Goal: Navigation & Orientation: Understand site structure

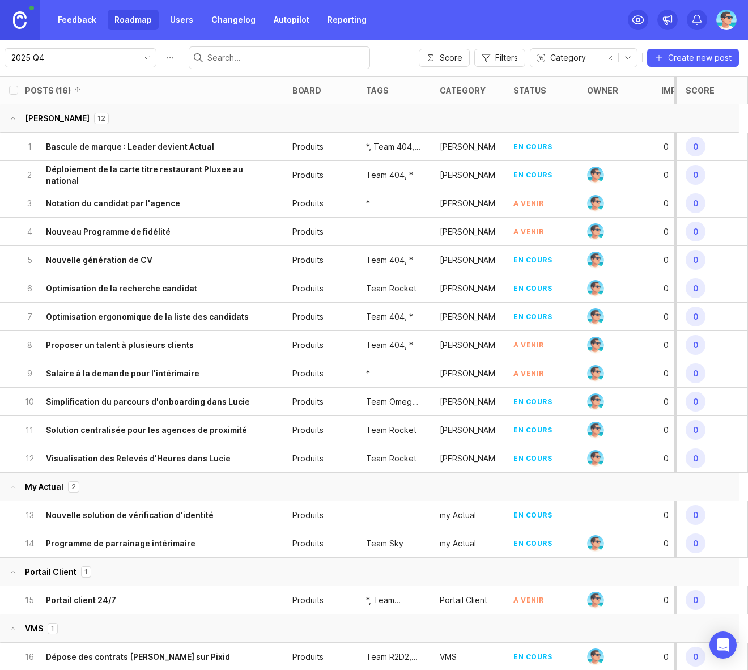
click at [381, 59] on div "2025 Q4 Score Filters Category Create new post" at bounding box center [374, 58] width 748 height 36
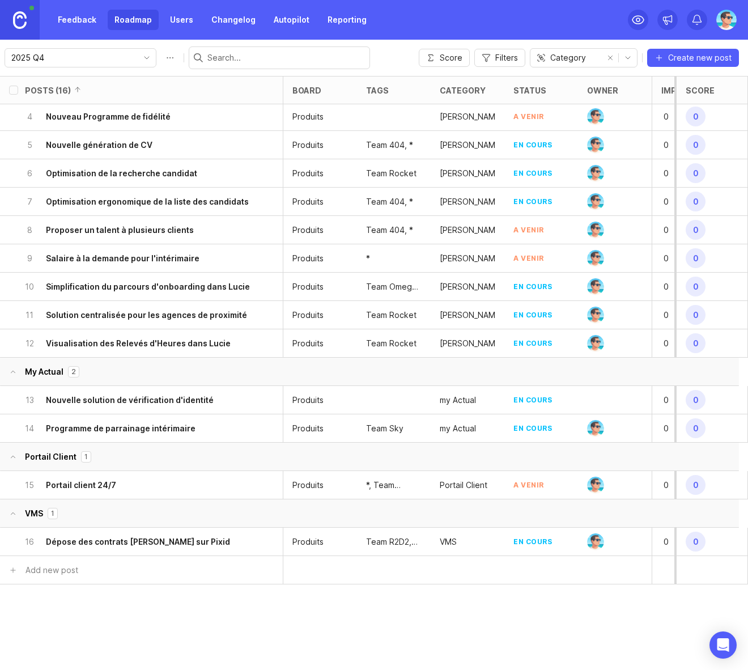
scroll to position [129, 0]
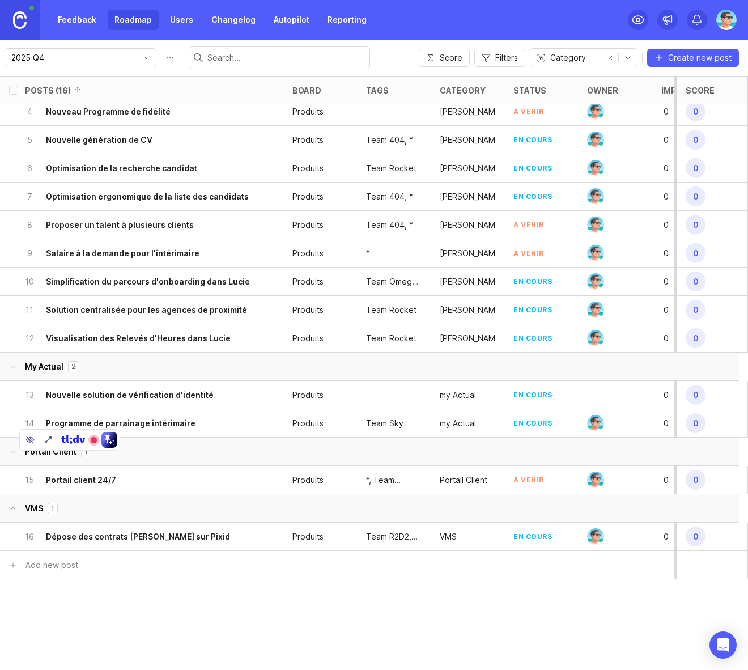
click at [109, 622] on div "Posts (16) board tags category status owner Impact Votes Effort Score Lucie 12 …" at bounding box center [374, 373] width 748 height 594
click at [32, 435] on icon at bounding box center [30, 439] width 9 height 9
click at [211, 611] on div "Posts (16) board tags category status owner Impact Votes Effort Score Lucie 12 …" at bounding box center [374, 373] width 748 height 594
click at [183, 604] on div "Posts (16) board tags category status owner Impact Votes Effort Score Lucie 12 …" at bounding box center [374, 373] width 748 height 594
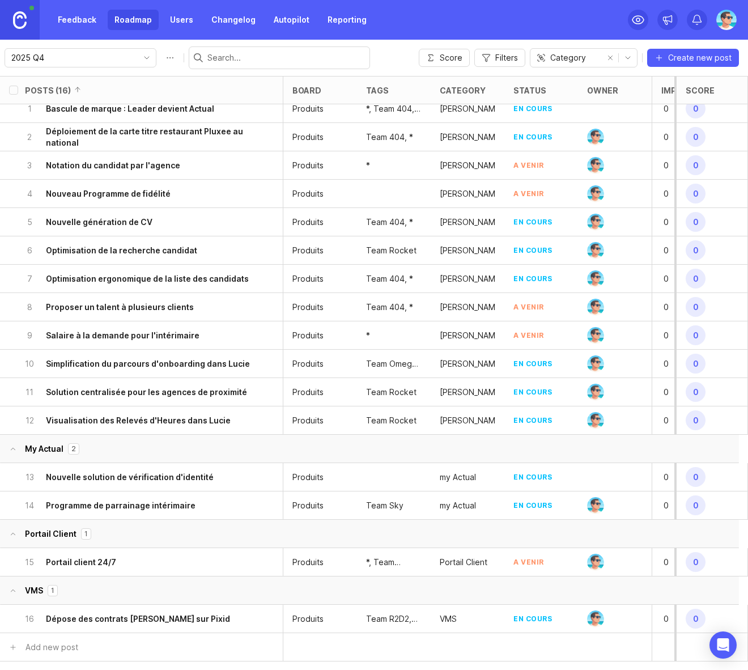
scroll to position [0, 0]
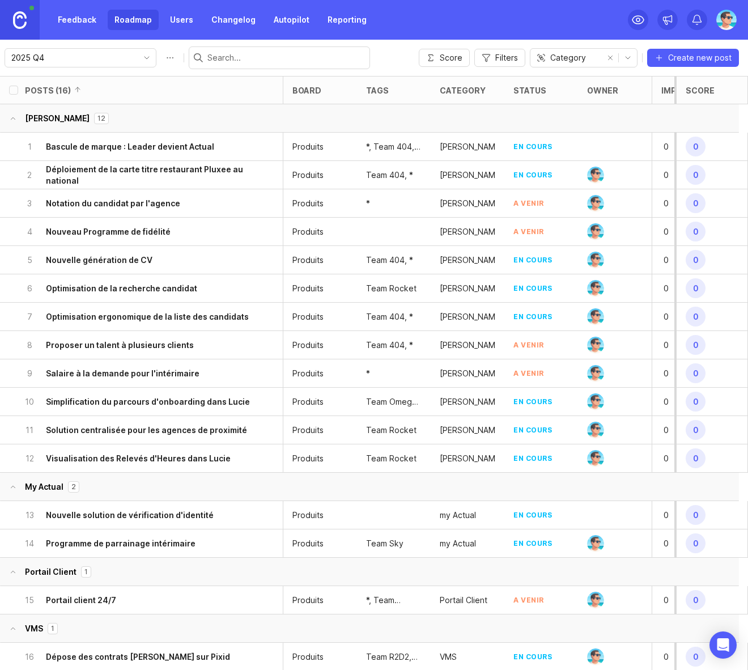
click at [100, 64] on div "2025 Q4" at bounding box center [71, 58] width 133 height 18
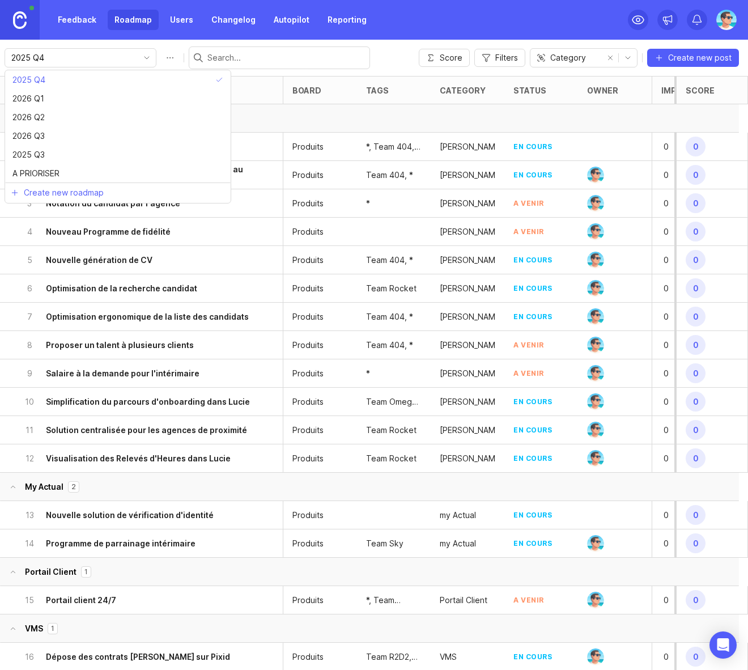
click at [386, 64] on div "2025 Q4 Score Filters Category Create new post" at bounding box center [374, 58] width 748 height 36
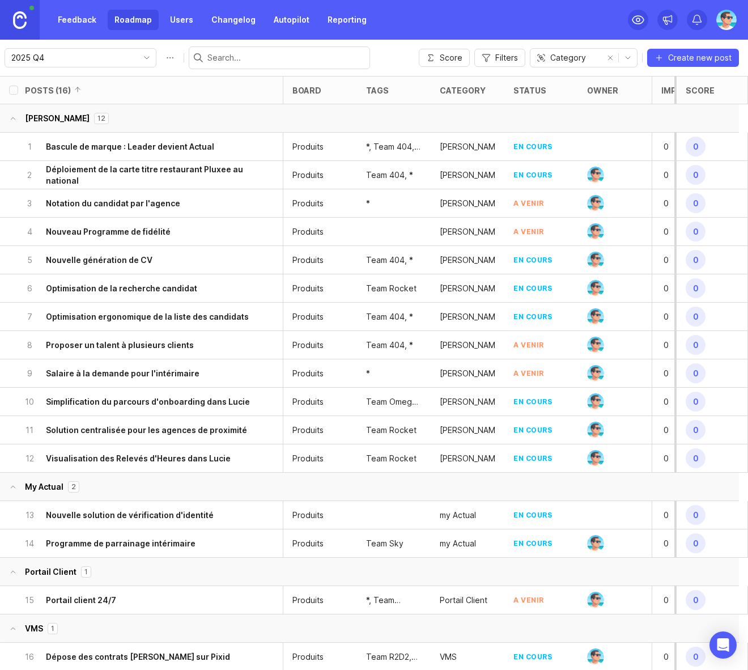
click at [75, 24] on link "Feedback" at bounding box center [77, 20] width 52 height 20
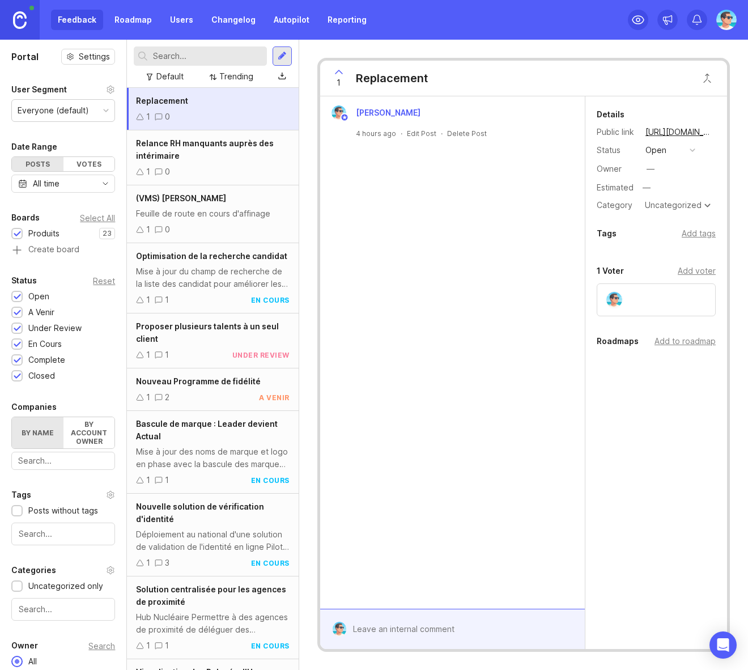
click at [16, 18] on img at bounding box center [20, 20] width 14 height 18
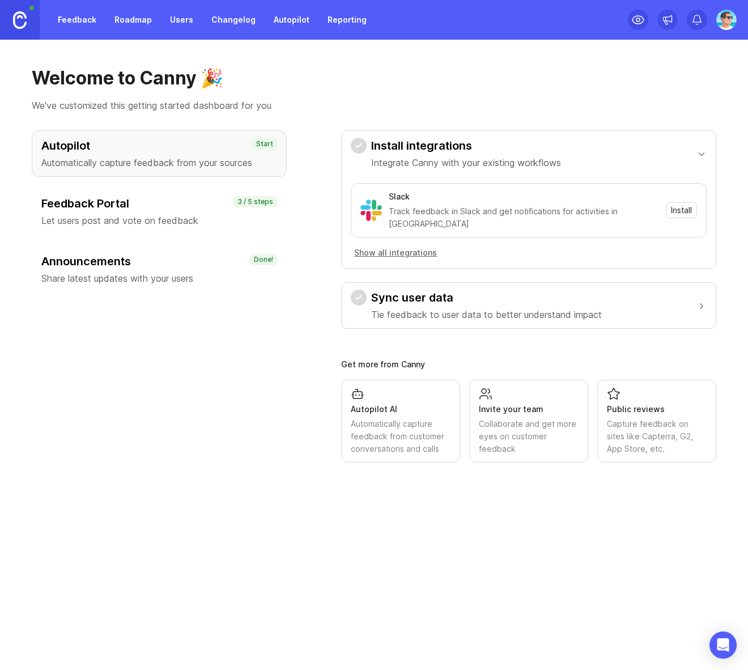
click at [174, 217] on p "Let users post and vote on feedback" at bounding box center [159, 221] width 236 height 14
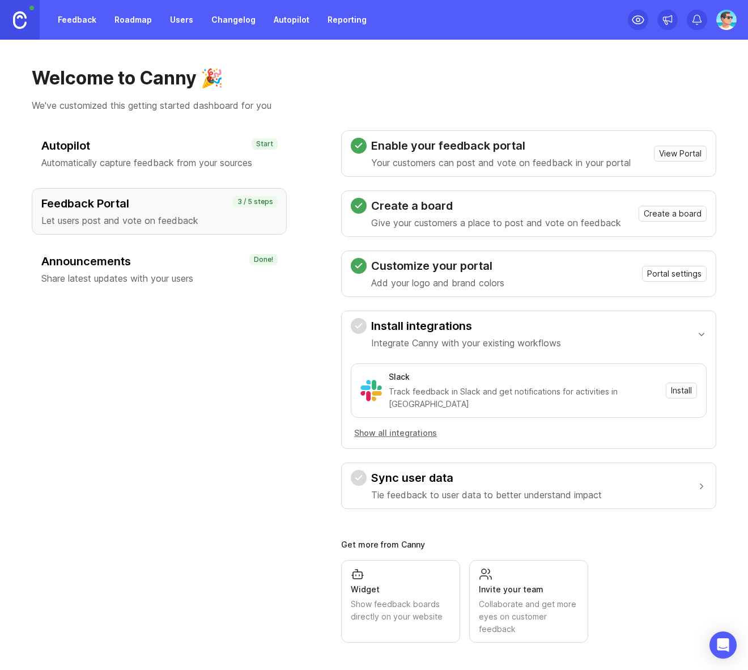
click at [320, 499] on div "Autopilot Automatically capture feedback from your sources Start Feedback Porta…" at bounding box center [374, 386] width 685 height 513
click at [219, 455] on div "Autopilot Automatically capture feedback from your sources Start Feedback Porta…" at bounding box center [159, 386] width 255 height 513
